Goal: Register for event/course

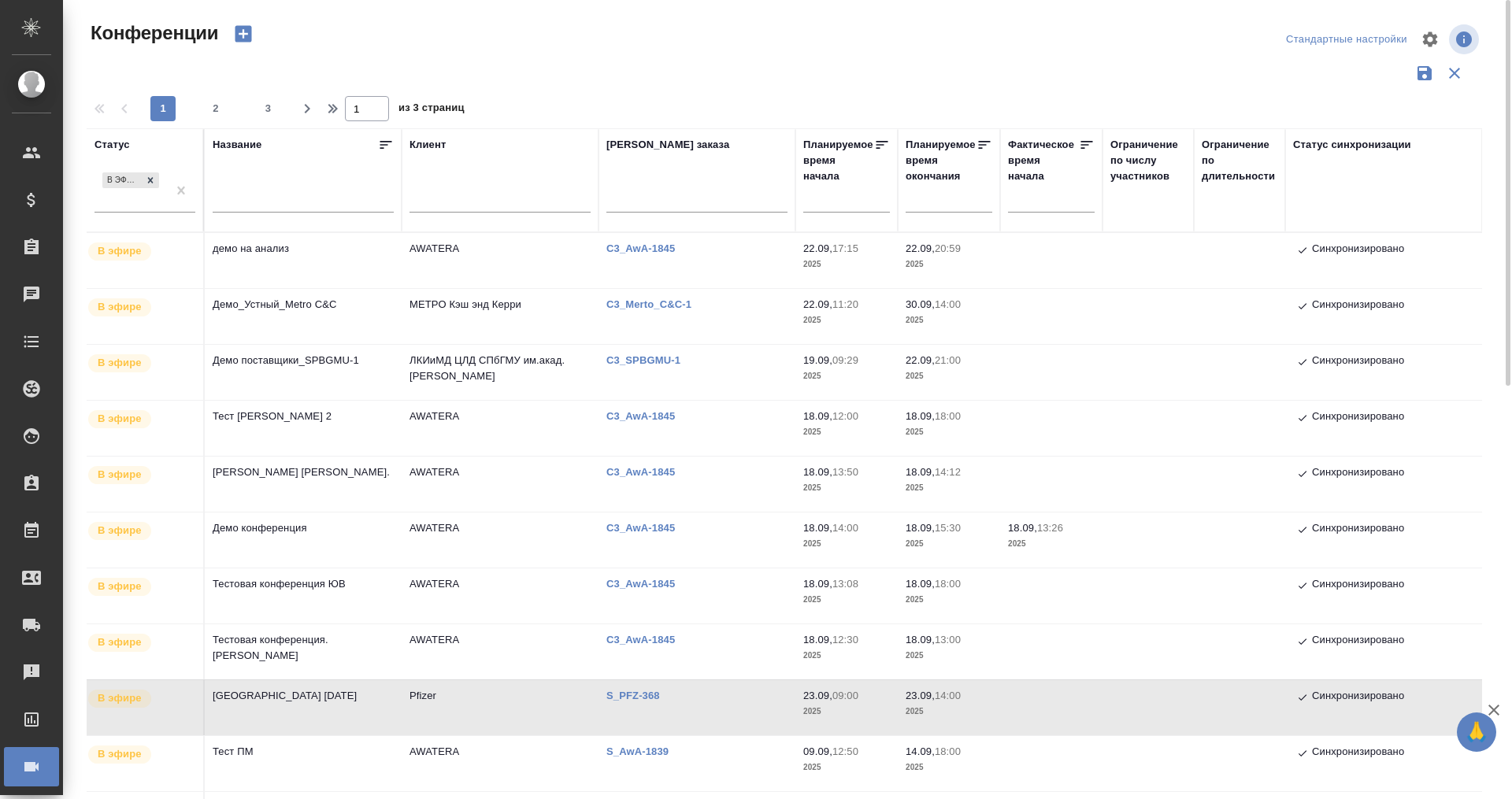
click at [286, 418] on td "Тест [PERSON_NAME] 2" at bounding box center [304, 428] width 197 height 55
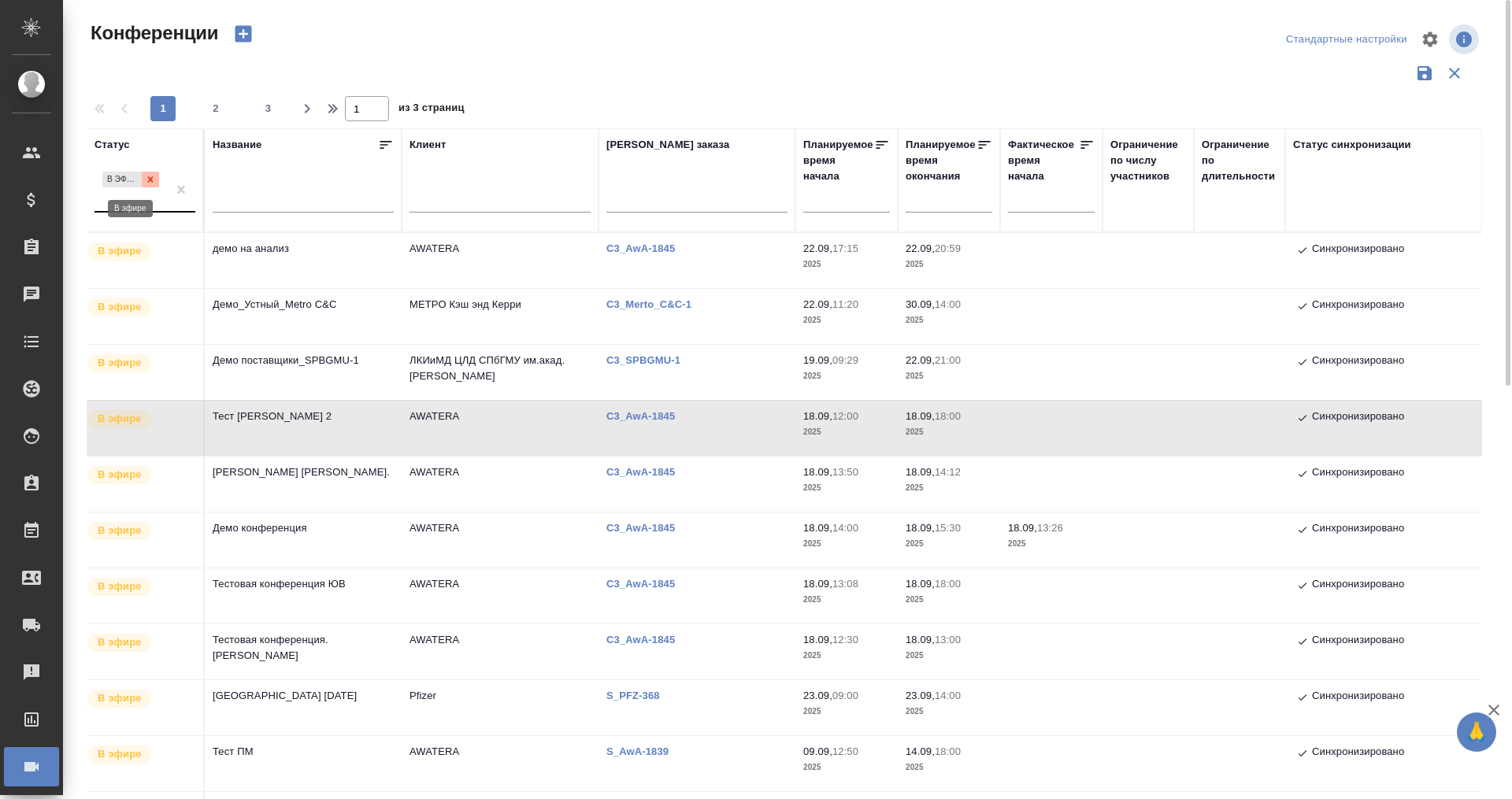
click at [144, 172] on div at bounding box center [150, 180] width 18 height 17
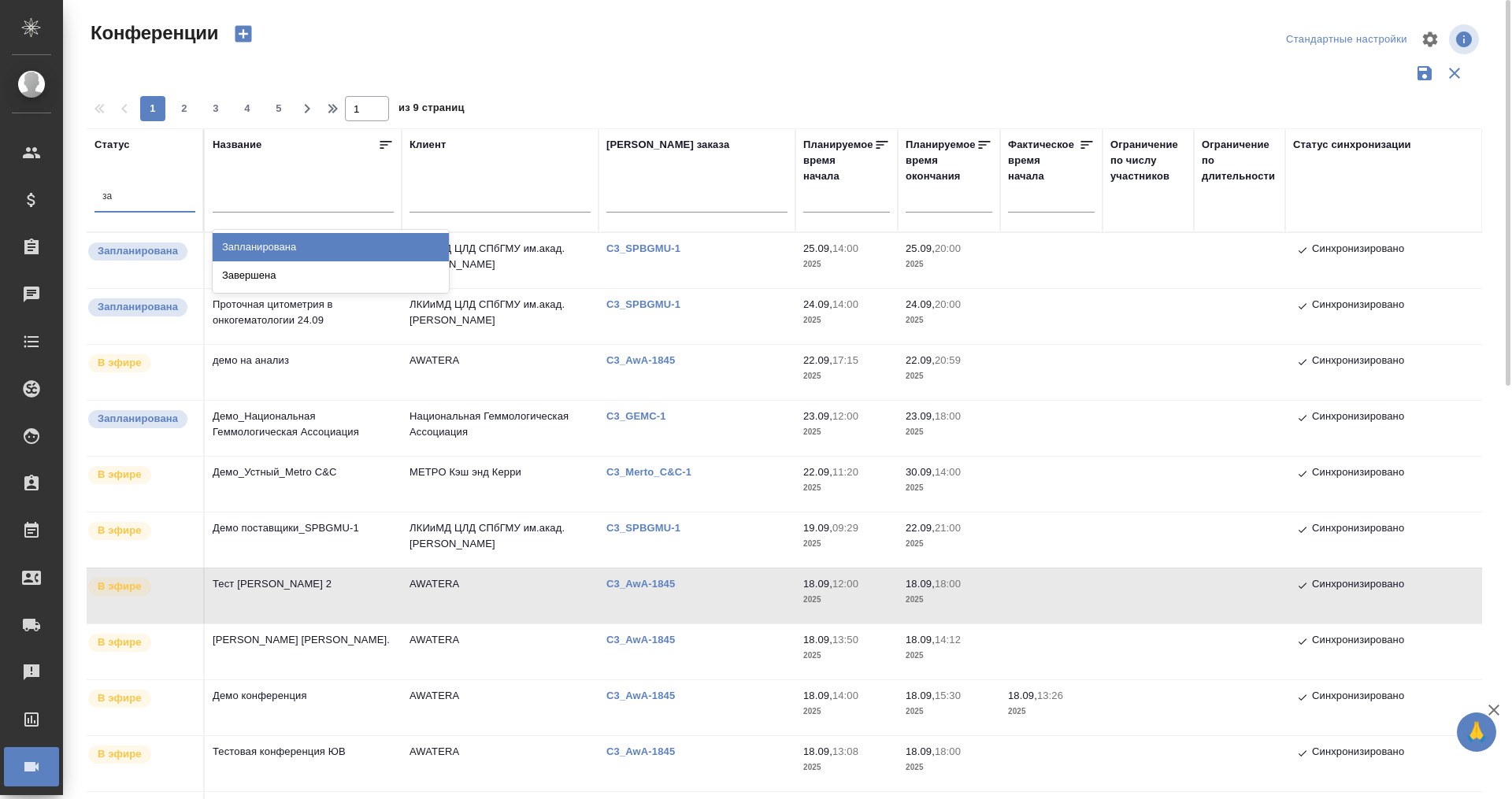
type input "зап"
click at [271, 243] on div "Запланирована" at bounding box center [331, 247] width 236 height 28
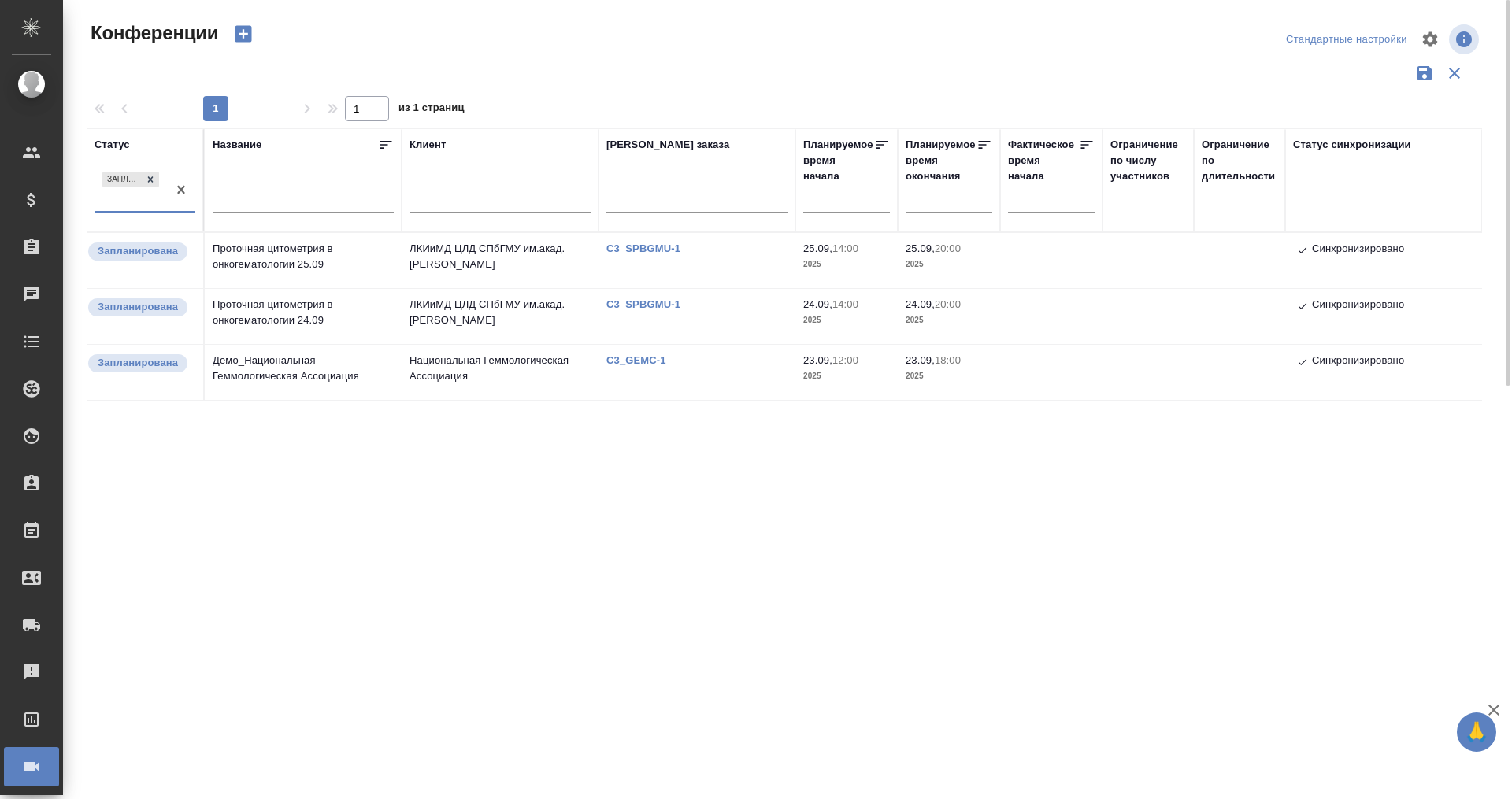
click at [672, 56] on div at bounding box center [790, 39] width 470 height 38
click at [500, 352] on td "Национальная Геммологическая Ассоциация" at bounding box center [500, 372] width 197 height 55
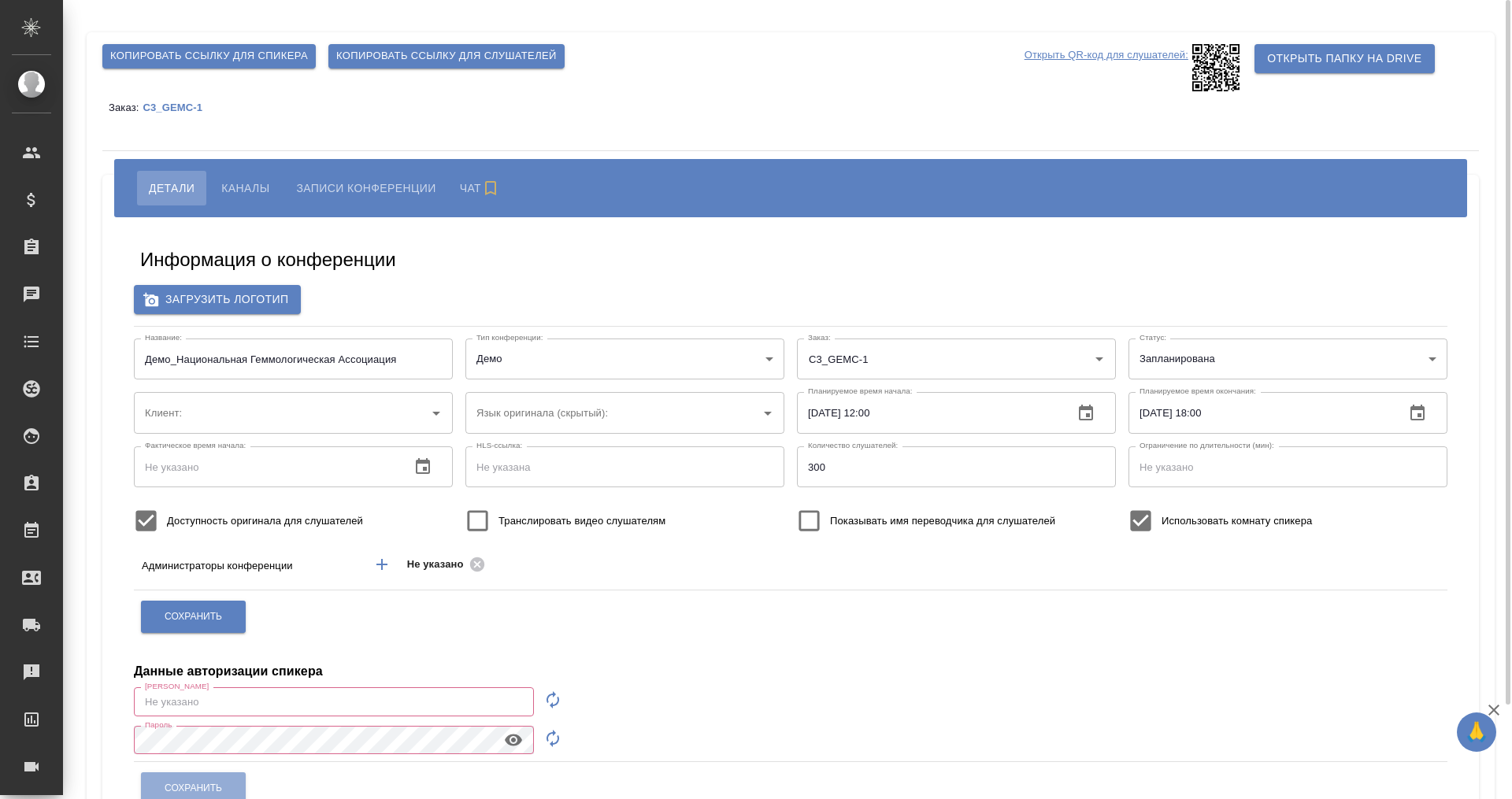
type input "Национальная Геммологическая Ассоциация"
type input "m.plekhanova@awatera.com"
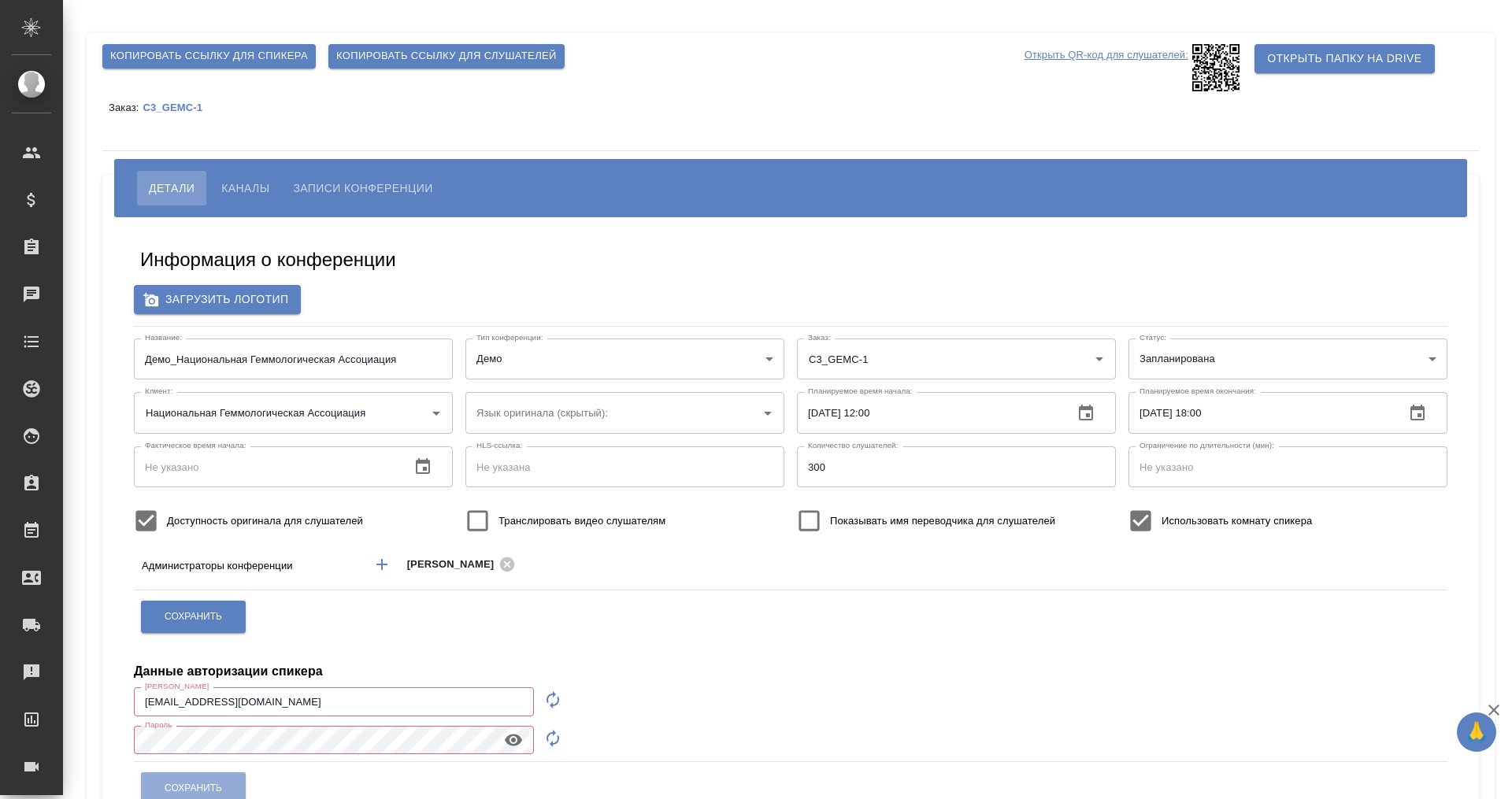
click at [251, 169] on div "Детали Каналы Записи конференции" at bounding box center [791, 188] width 1353 height 59
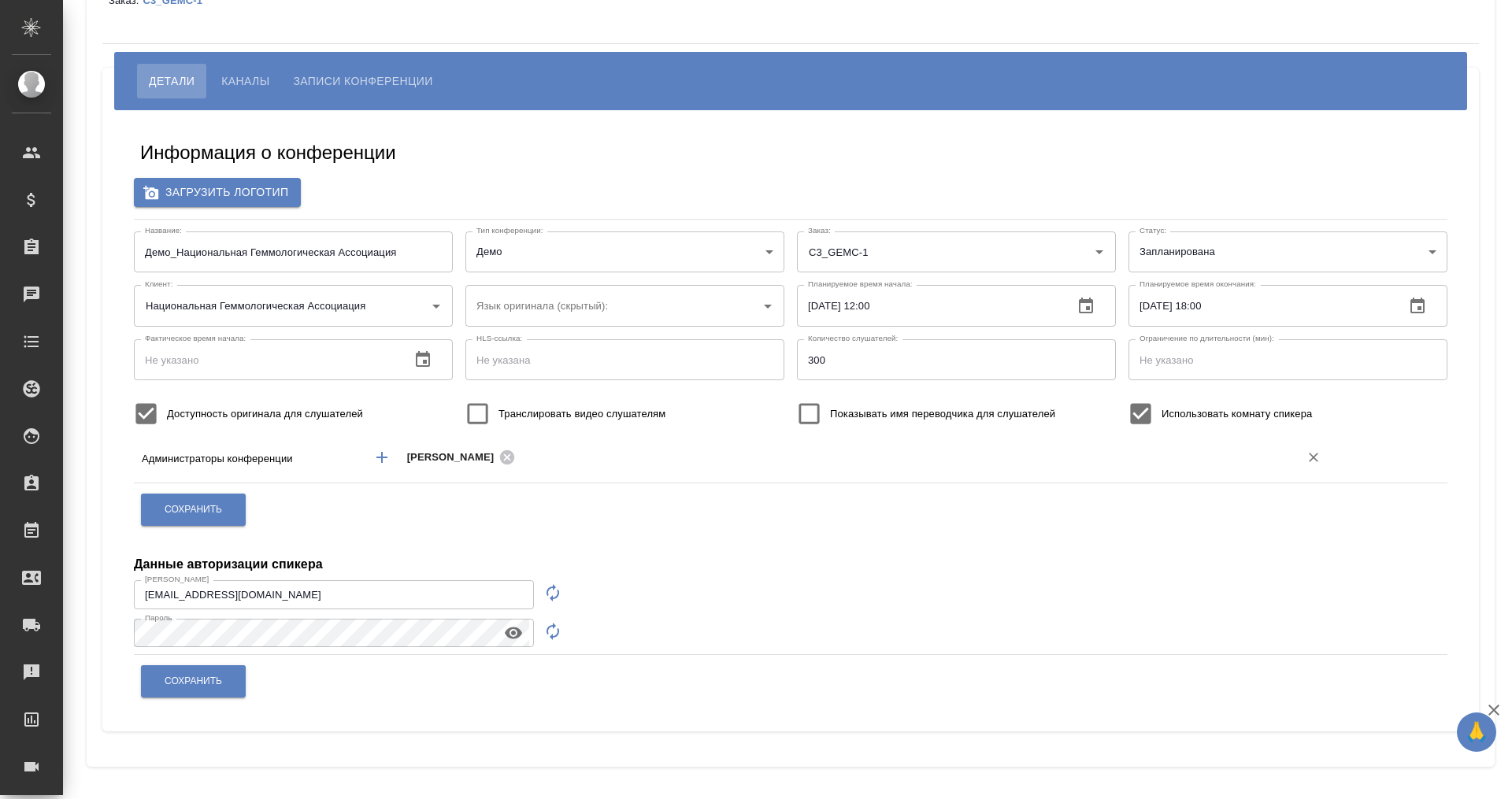
click at [379, 454] on icon "Добавить менеджера" at bounding box center [382, 457] width 11 height 11
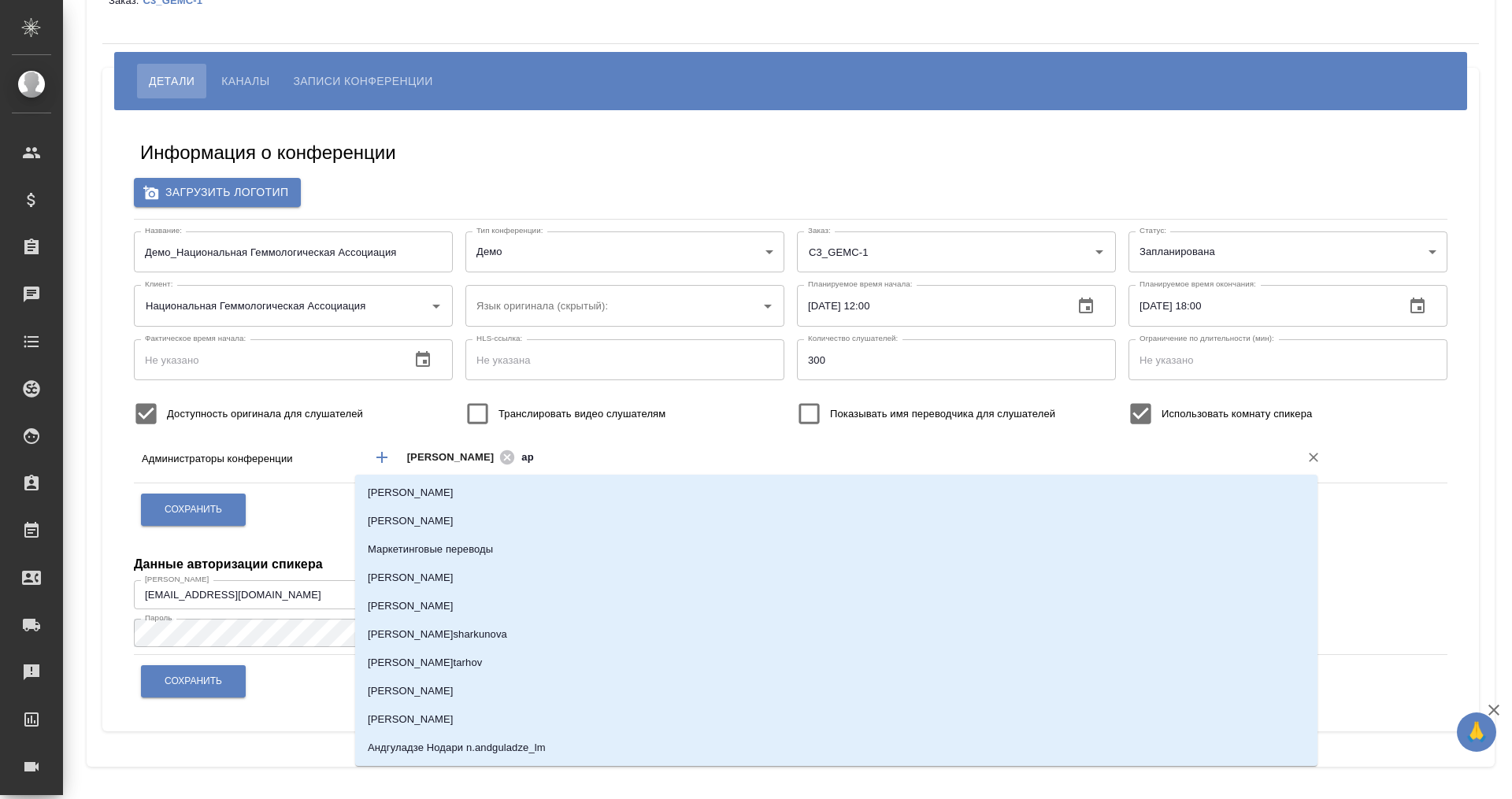
type input "арт"
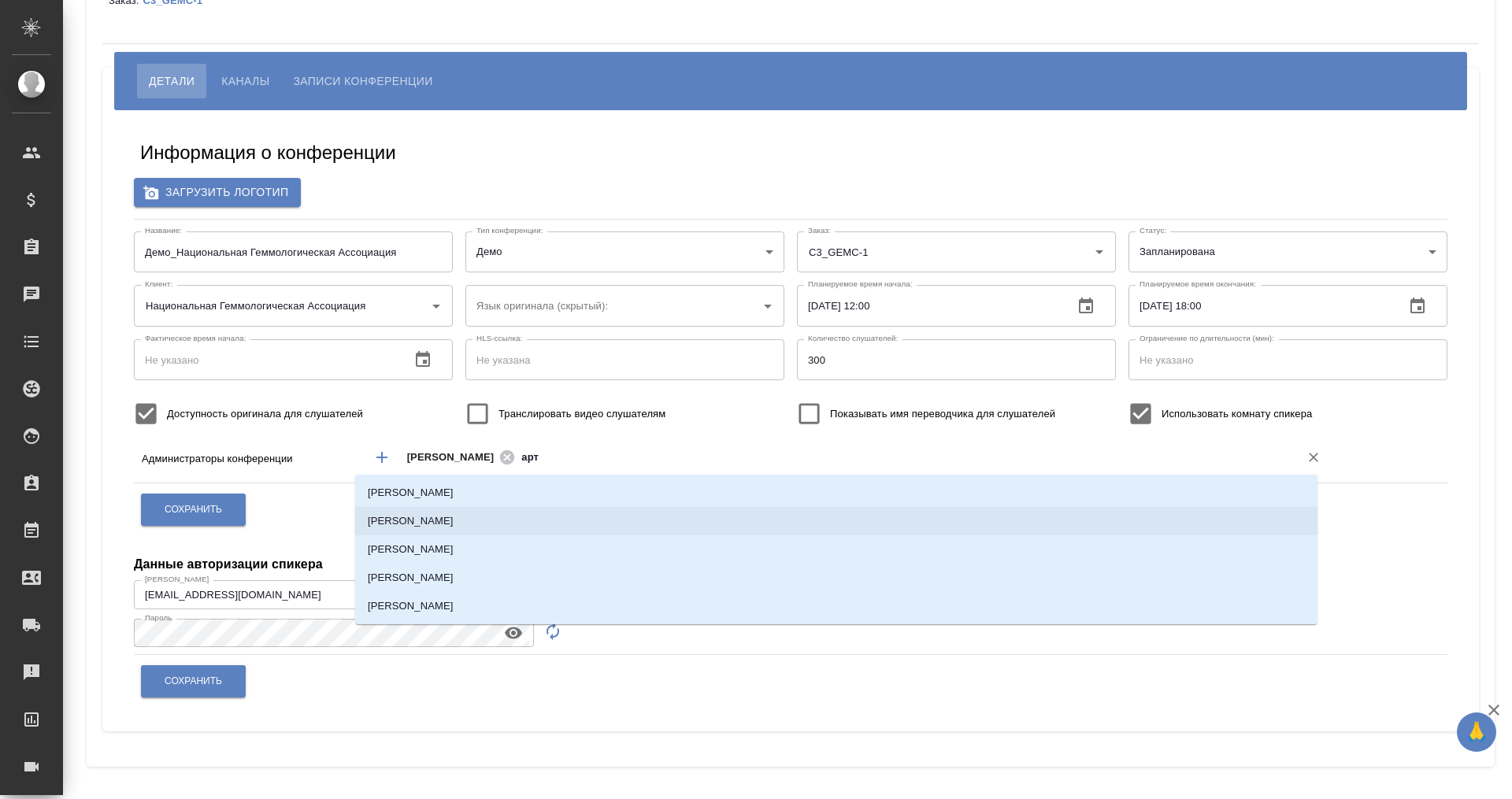
click at [447, 522] on li "Баданян Артак" at bounding box center [837, 520] width 962 height 28
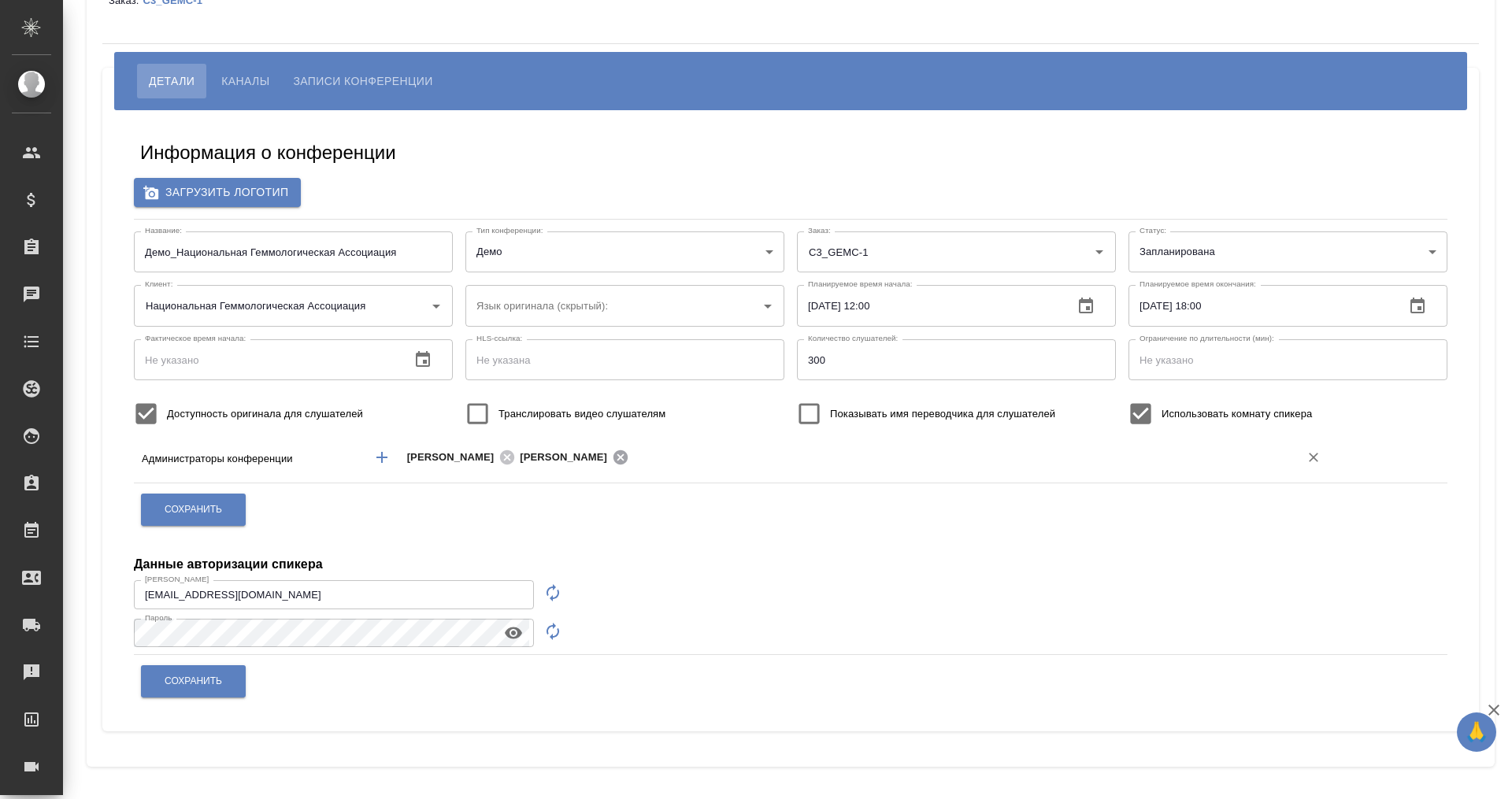
click at [613, 457] on icon at bounding box center [620, 457] width 15 height 15
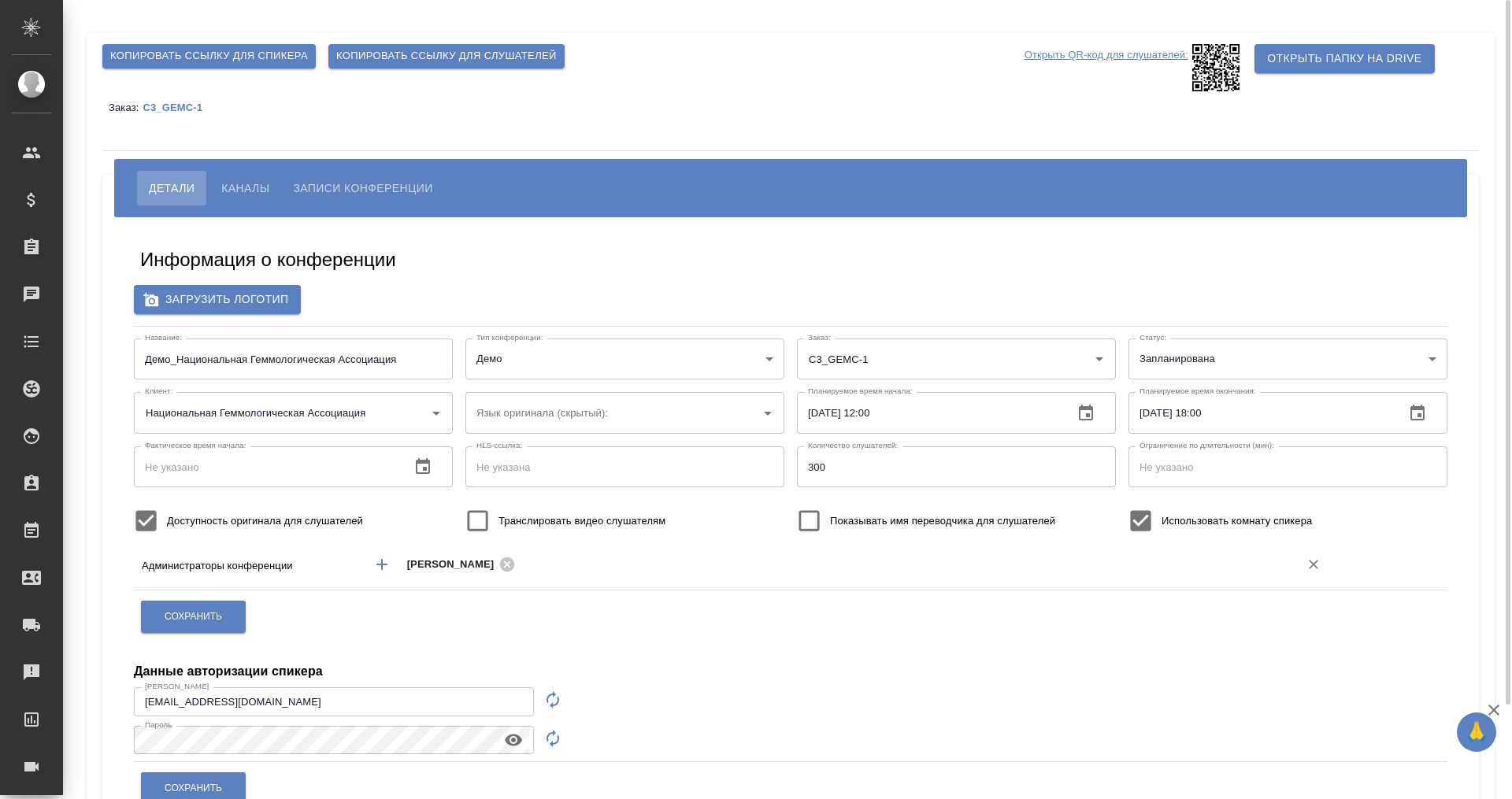
click at [397, 51] on span "Копировать ссылку для слушателей" at bounding box center [446, 56] width 221 height 19
click at [862, 662] on div "Данные авторизации спикера" at bounding box center [790, 661] width 1313 height 38
